Goal: Transaction & Acquisition: Purchase product/service

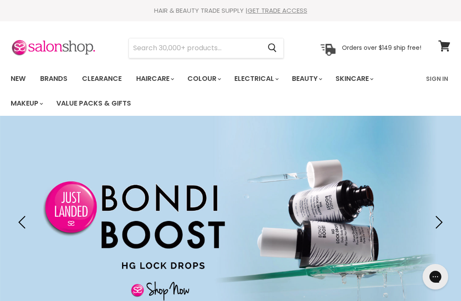
click at [63, 77] on link "Brands" at bounding box center [54, 79] width 40 height 18
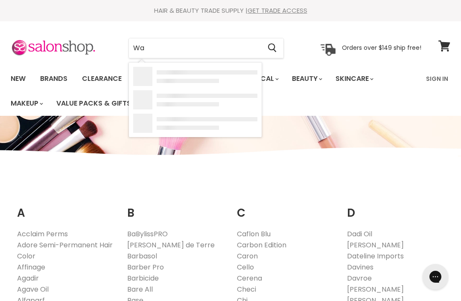
type input "Wax"
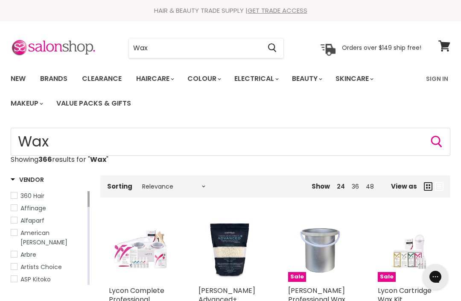
click at [242, 46] on input "Wax" at bounding box center [195, 48] width 132 height 20
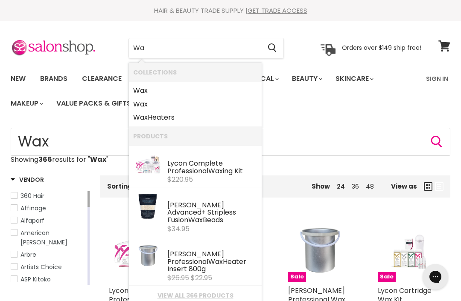
type input "W"
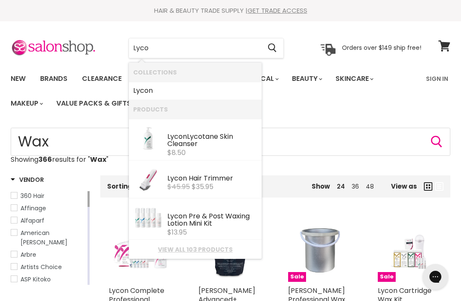
type input "Lycon"
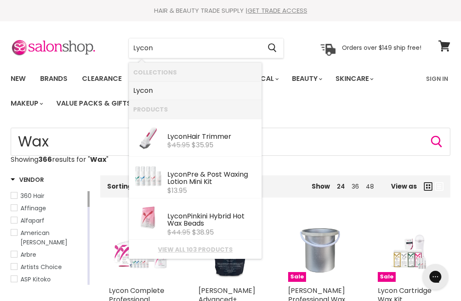
click at [161, 90] on link "Lycon" at bounding box center [195, 91] width 124 height 14
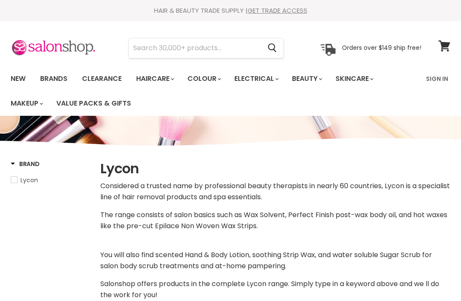
select select "manual"
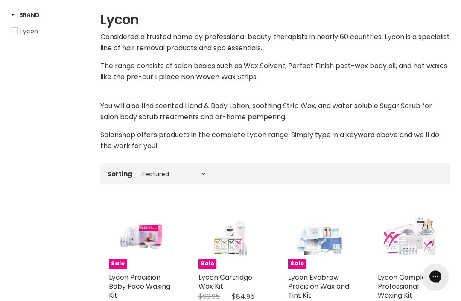
scroll to position [126, 0]
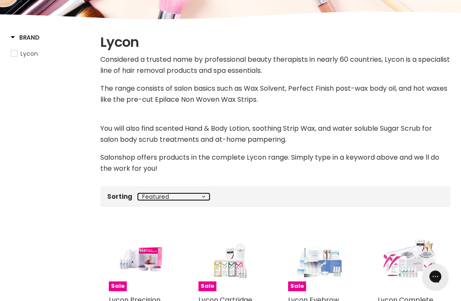
click at [202, 194] on select "Best selling Featured Price, low to high Price, high to low Alphabetically, A-Z…" at bounding box center [174, 197] width 72 height 7
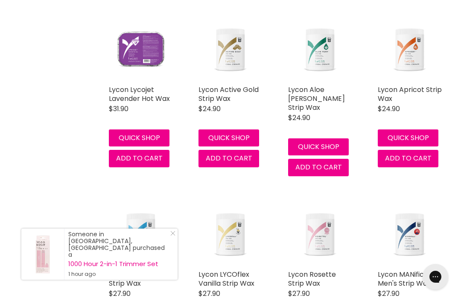
scroll to position [1282, 0]
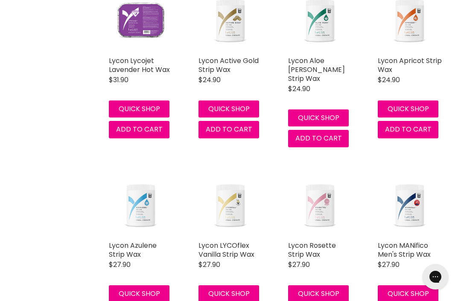
click at [181, 270] on div "Lycon Azulene Strip Wax Lycon $27.90 For legs, arms, chest & back Extra gentle …" at bounding box center [140, 249] width 81 height 168
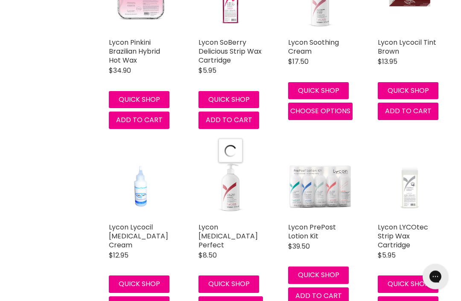
scroll to position [2267, 0]
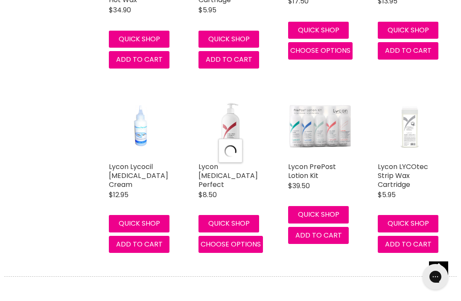
select select "manual"
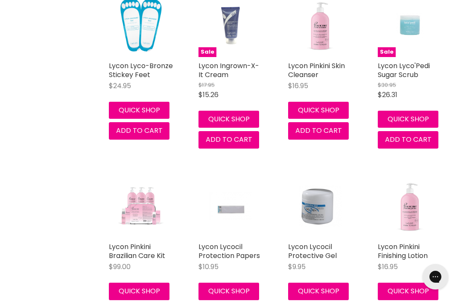
scroll to position [3359, 0]
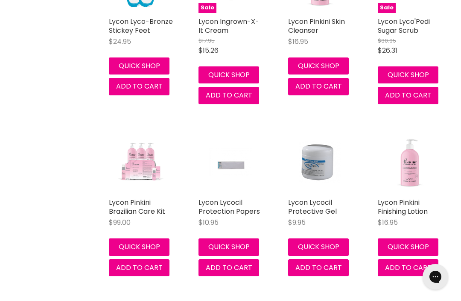
click at [411, 137] on img "Main content" at bounding box center [409, 162] width 64 height 64
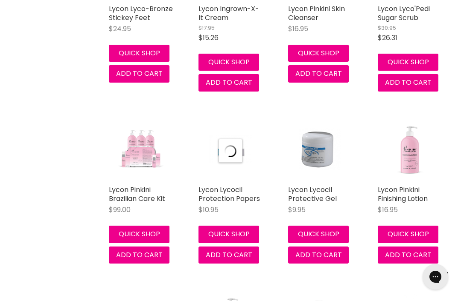
select select "manual"
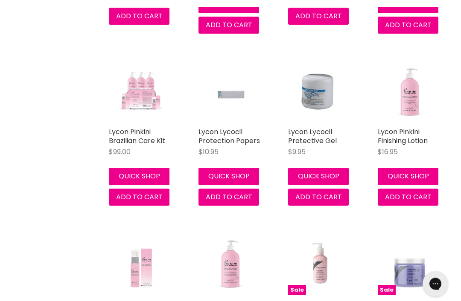
scroll to position [1237, 0]
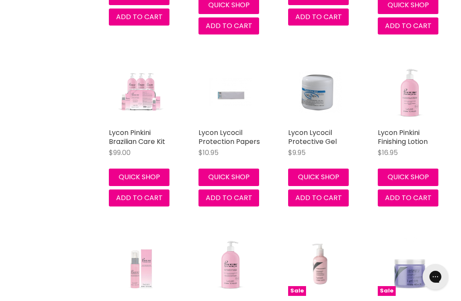
click at [413, 96] on img "Main content" at bounding box center [409, 92] width 64 height 64
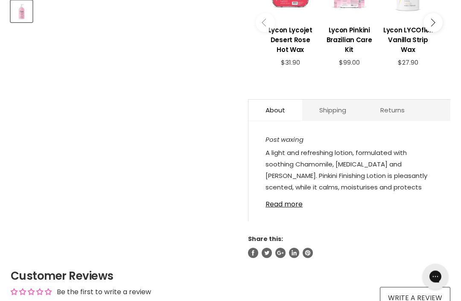
scroll to position [362, 0]
click at [299, 204] on link "Read more" at bounding box center [349, 202] width 168 height 13
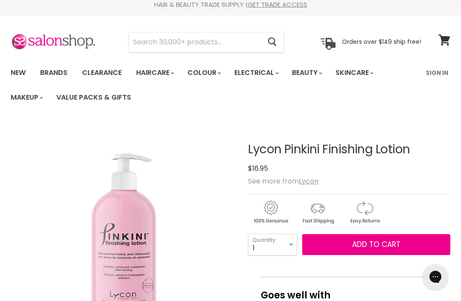
scroll to position [0, 0]
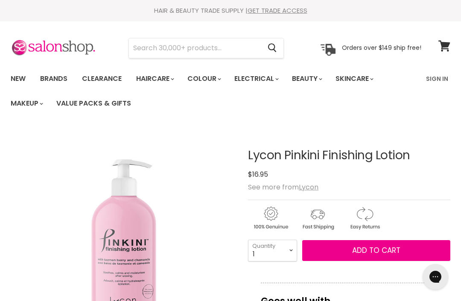
click at [238, 51] on input "Search" at bounding box center [195, 48] width 132 height 20
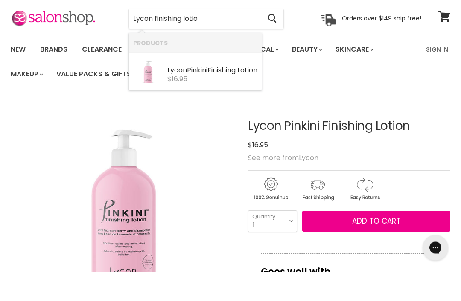
type input "Lycon finishing lotion"
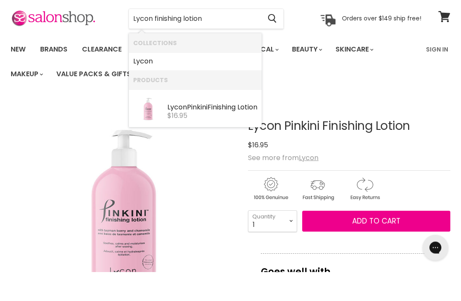
scroll to position [57, 0]
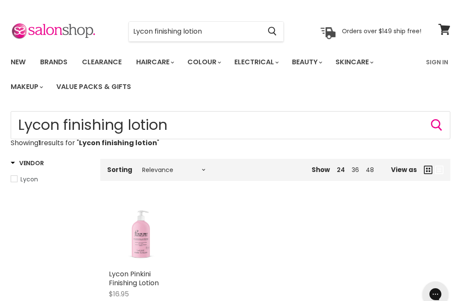
scroll to position [17, 0]
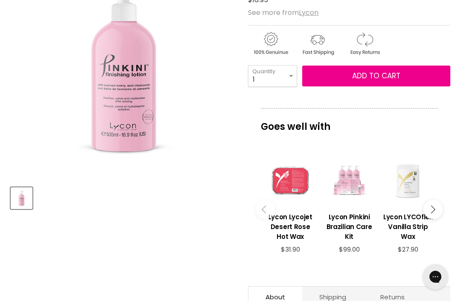
scroll to position [179, 0]
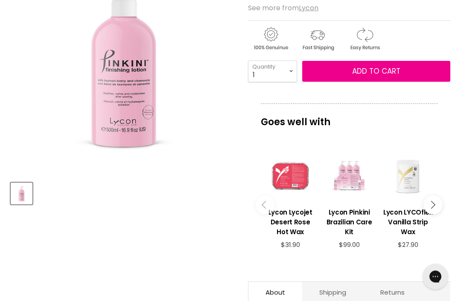
click at [432, 209] on icon "Main content" at bounding box center [431, 206] width 8 height 8
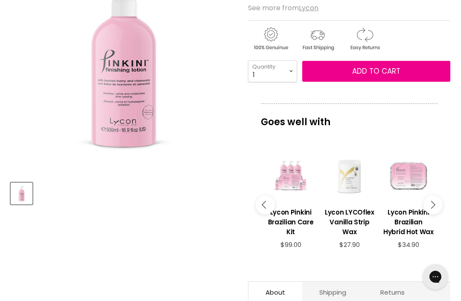
click at [435, 208] on button "Main content" at bounding box center [432, 205] width 19 height 19
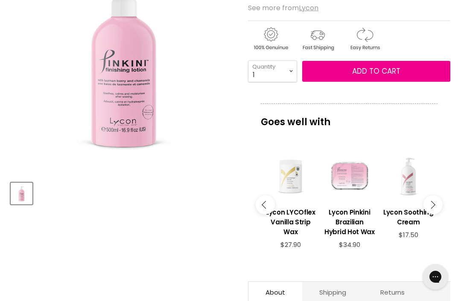
click at [434, 206] on button "Main content" at bounding box center [432, 205] width 19 height 19
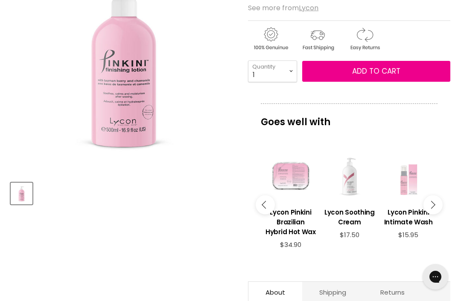
click at [437, 211] on button "Main content" at bounding box center [432, 205] width 19 height 19
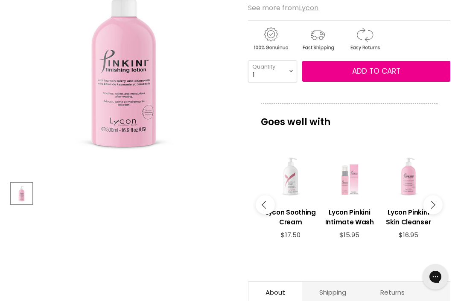
click at [436, 209] on button "Main content" at bounding box center [432, 205] width 19 height 19
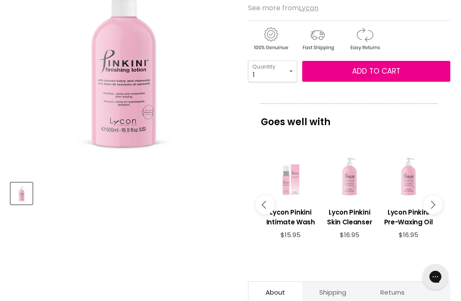
click at [437, 210] on button "Main content" at bounding box center [432, 205] width 19 height 19
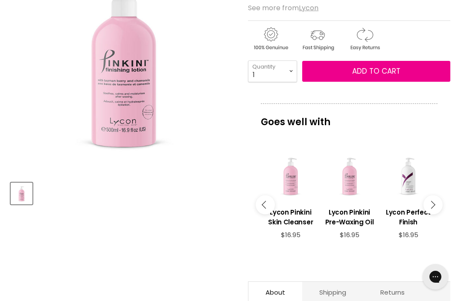
click at [437, 209] on button "Main content" at bounding box center [432, 205] width 19 height 19
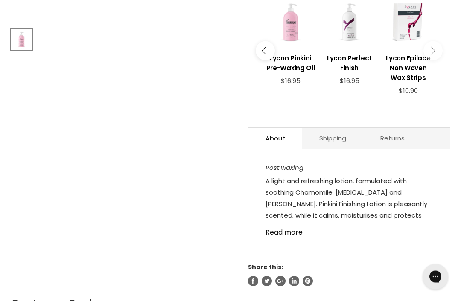
scroll to position [334, 0]
click at [297, 231] on link "Read more" at bounding box center [349, 230] width 168 height 13
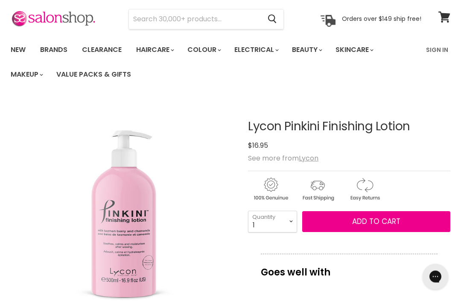
scroll to position [34, 0]
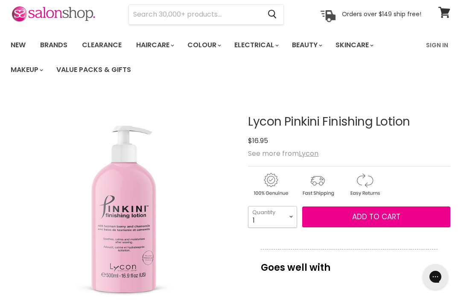
click at [290, 213] on select "1 2 3 4 5 6 7 8 9 10+" at bounding box center [272, 216] width 49 height 21
select select "2"
type input "2"
click at [394, 223] on button "Add to cart" at bounding box center [376, 217] width 148 height 21
click at [400, 218] on button "Add to cart" at bounding box center [376, 217] width 148 height 21
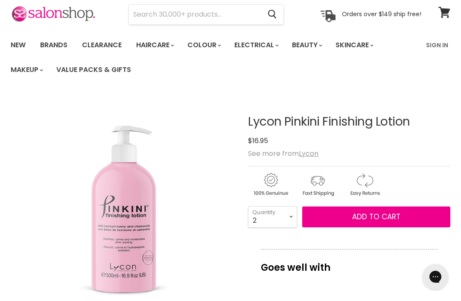
click at [437, 46] on link "Sign In" at bounding box center [436, 45] width 32 height 18
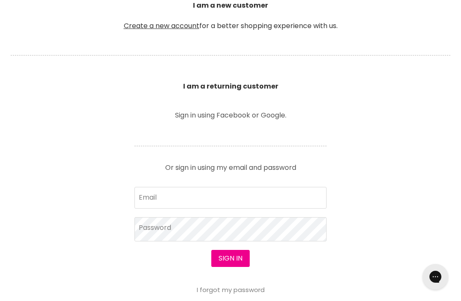
scroll to position [257, 0]
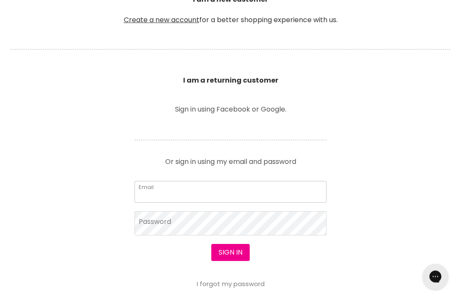
click at [281, 195] on input "Email" at bounding box center [230, 192] width 192 height 21
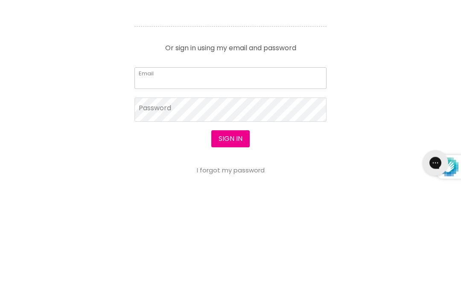
scroll to position [371, 0]
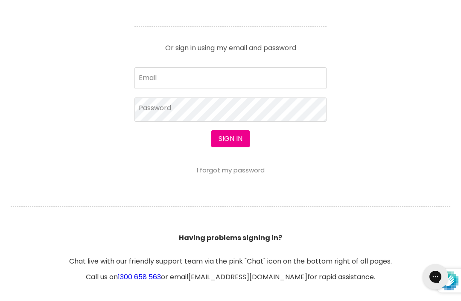
click at [444, 116] on section "Welcome to SalonShop I am a new customer Create a new account for a better shop…" at bounding box center [230, 62] width 461 height 507
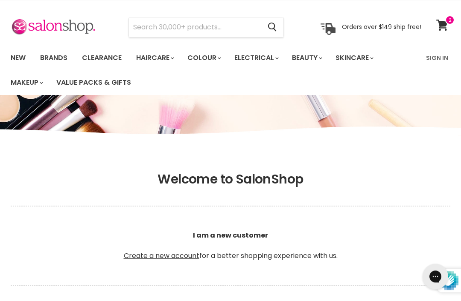
scroll to position [52, 0]
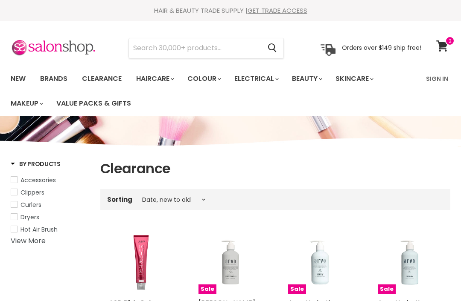
select select "created-descending"
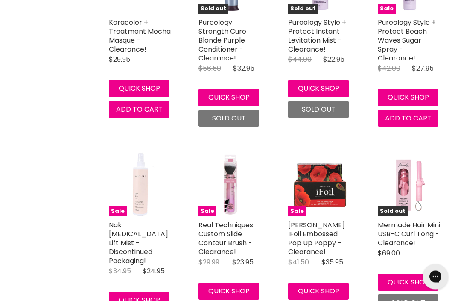
scroll to position [2017, 0]
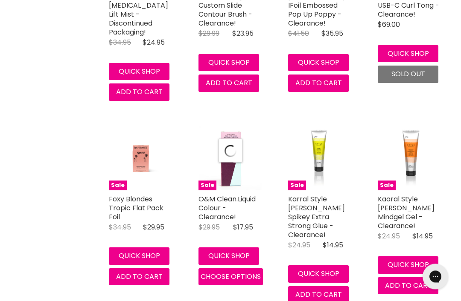
scroll to position [2264, 0]
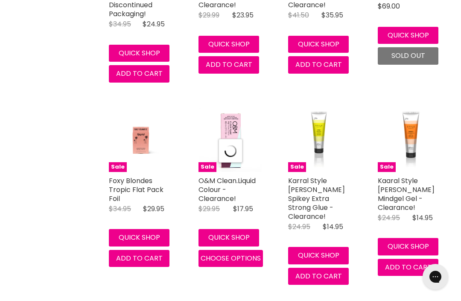
select select "created-descending"
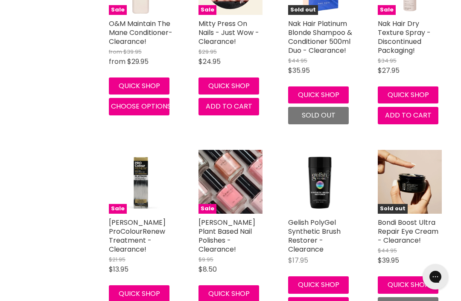
scroll to position [3847, 0]
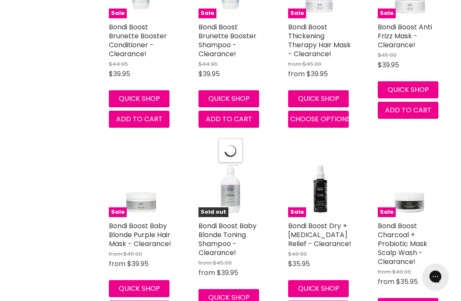
scroll to position [4648, 0]
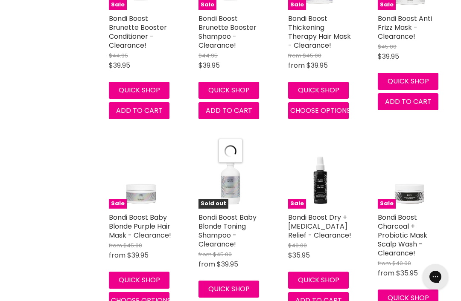
select select "created-descending"
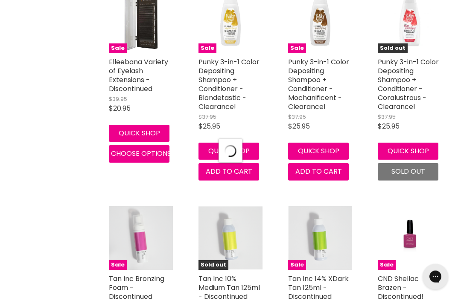
scroll to position [7107, 0]
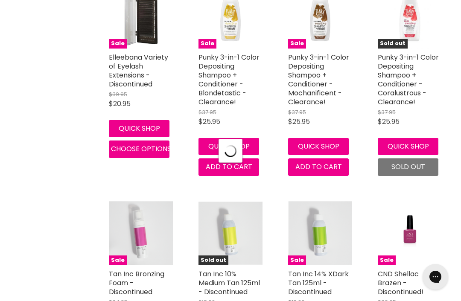
select select "created-descending"
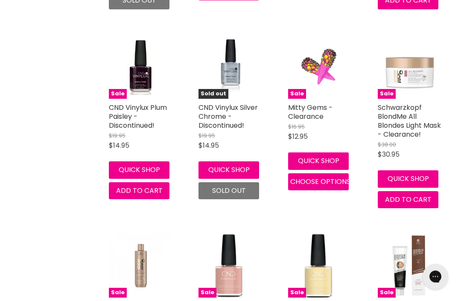
scroll to position [9301, 0]
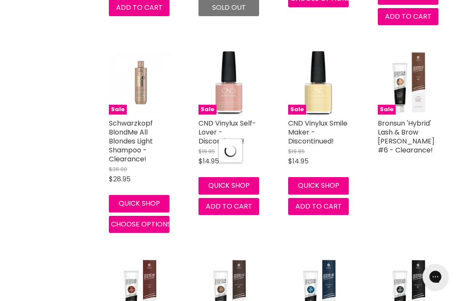
scroll to position [9524, 0]
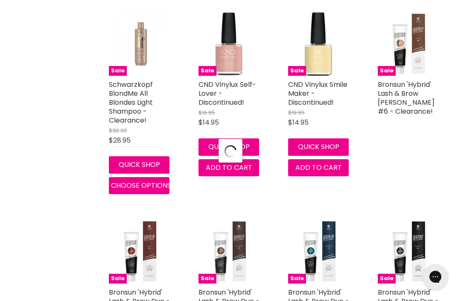
select select "created-descending"
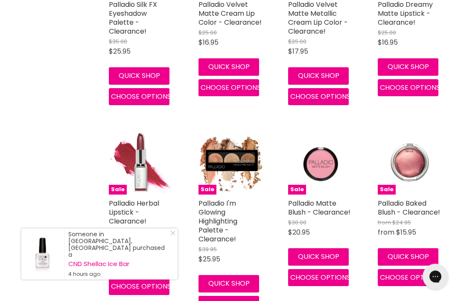
scroll to position [10955, 0]
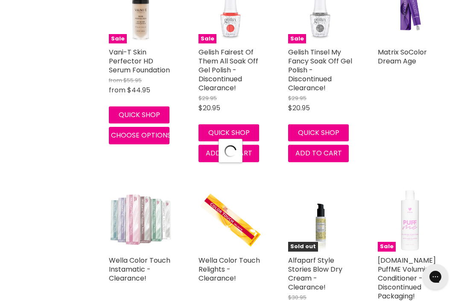
scroll to position [11979, 0]
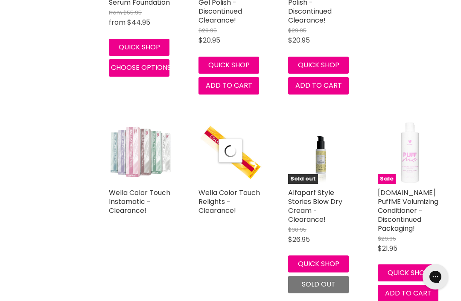
select select "created-descending"
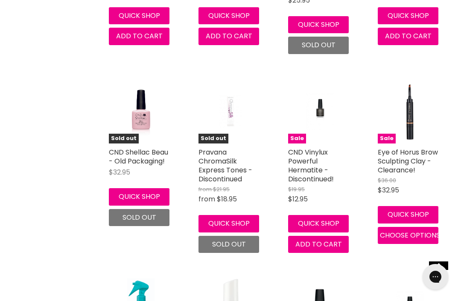
scroll to position [12428, 0]
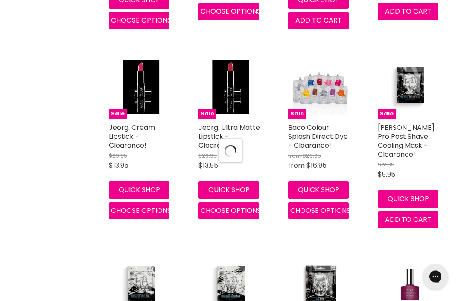
scroll to position [14224, 0]
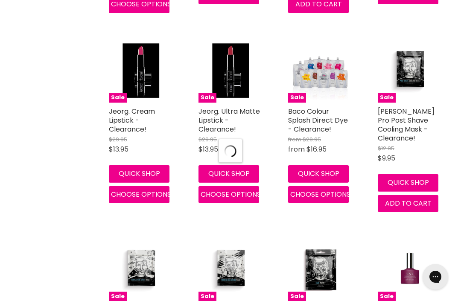
select select "created-descending"
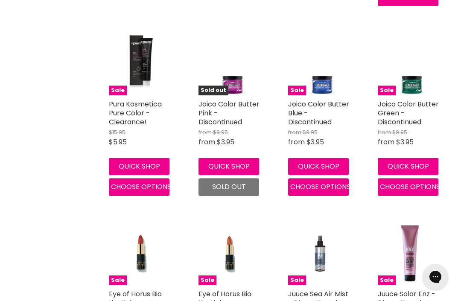
scroll to position [15740, 0]
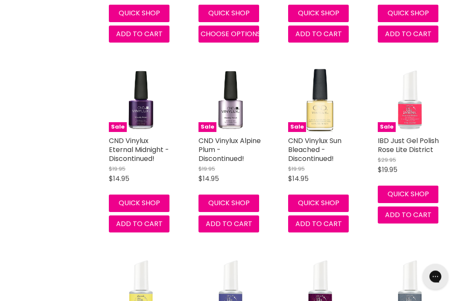
scroll to position [16685, 0]
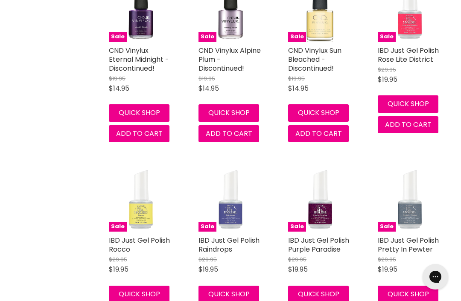
select select "created-descending"
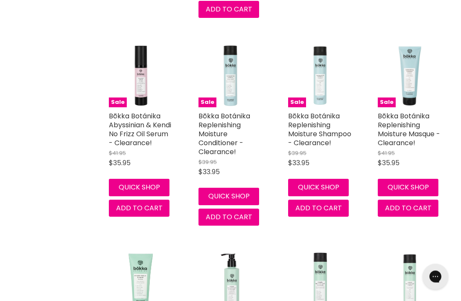
scroll to position [0, 0]
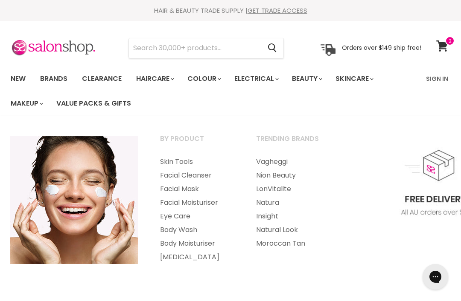
click at [190, 219] on link "Eye Care" at bounding box center [196, 217] width 94 height 14
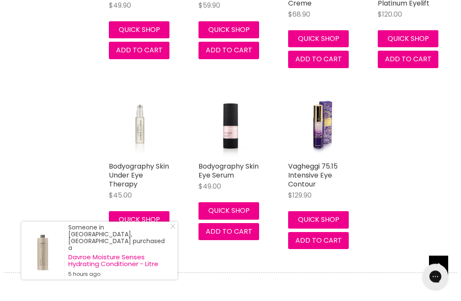
scroll to position [916, 0]
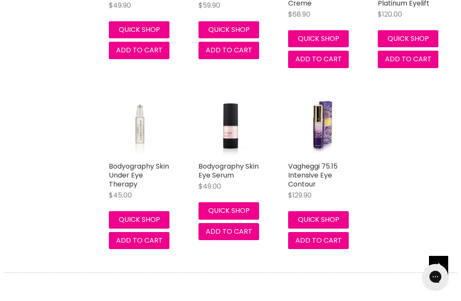
click at [440, 278] on span "Back to top" at bounding box center [438, 267] width 19 height 22
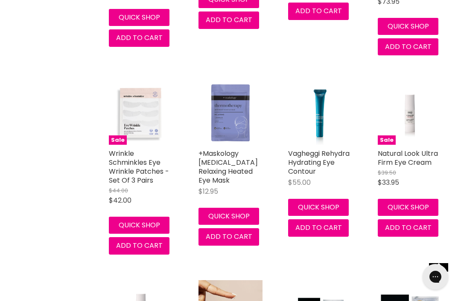
scroll to position [0, 0]
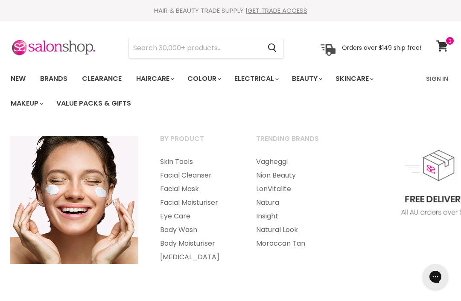
click at [213, 244] on link "Body Moisturiser" at bounding box center [196, 244] width 94 height 14
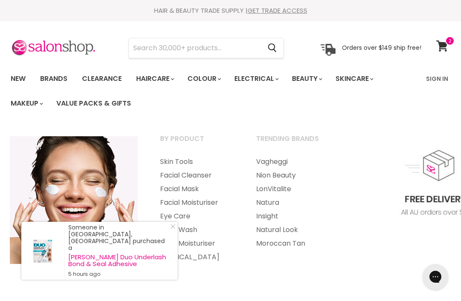
click at [194, 231] on link "Body Wash" at bounding box center [196, 230] width 94 height 14
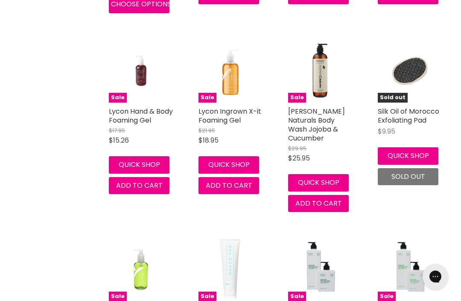
scroll to position [955, 0]
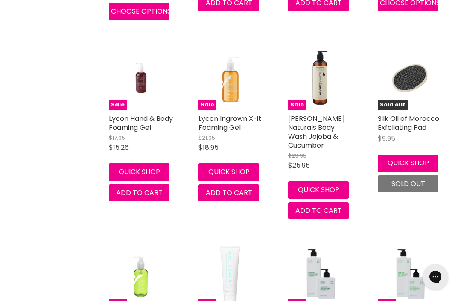
click at [242, 114] on link "Lycon Ingrown X-it Foaming Gel" at bounding box center [229, 123] width 63 height 19
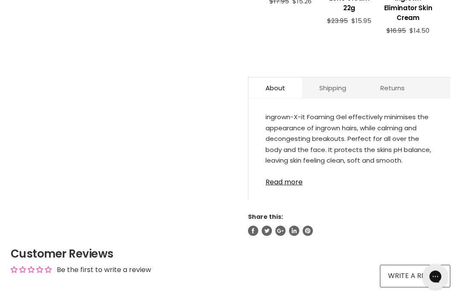
scroll to position [412, 0]
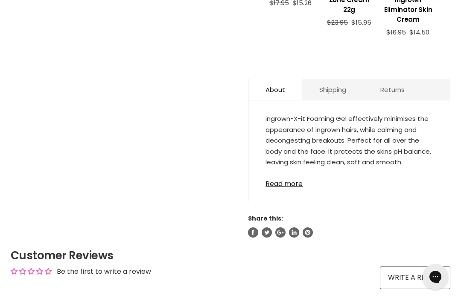
click at [296, 180] on link "Read more" at bounding box center [349, 181] width 168 height 13
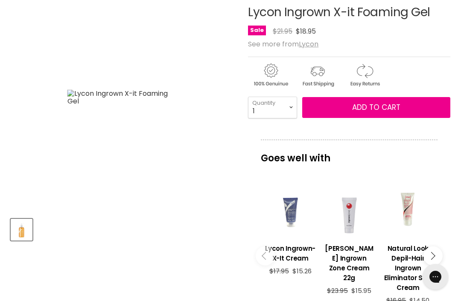
scroll to position [154, 0]
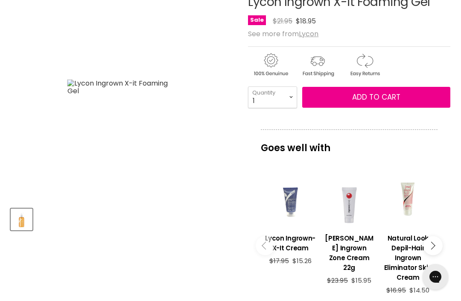
click at [436, 243] on button "Main content" at bounding box center [432, 245] width 19 height 19
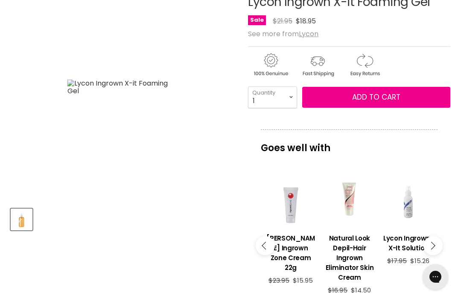
click at [435, 246] on button "Main content" at bounding box center [432, 245] width 19 height 19
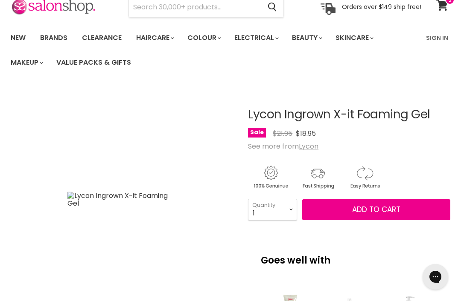
scroll to position [0, 0]
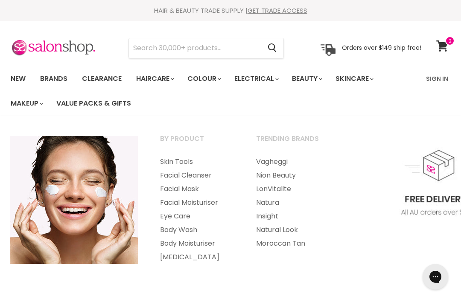
click at [198, 261] on link "[MEDICAL_DATA]" at bounding box center [196, 258] width 94 height 14
